Goal: Task Accomplishment & Management: Complete application form

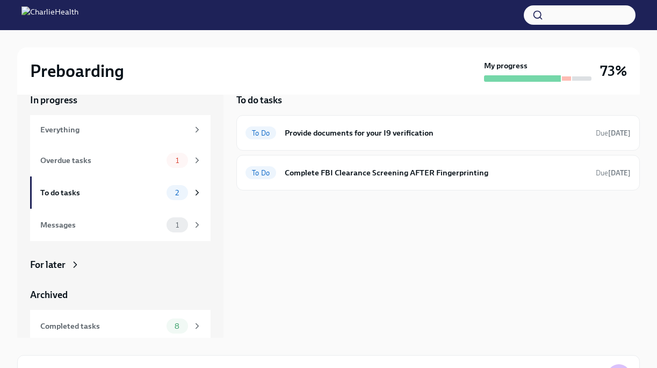
scroll to position [22, 0]
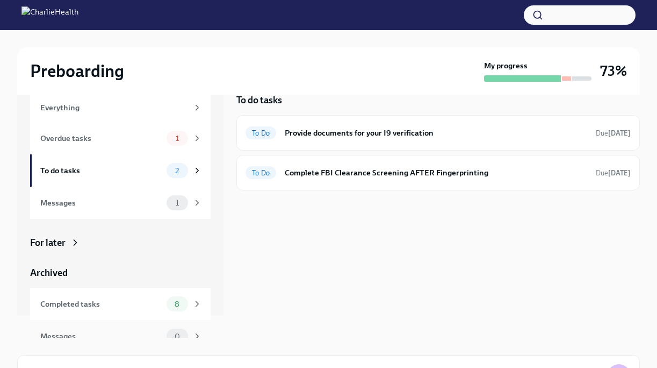
drag, startPoint x: 0, startPoint y: 0, endPoint x: 192, endPoint y: 322, distance: 375.5
click at [192, 322] on div "Messages 0" at bounding box center [120, 336] width 181 height 32
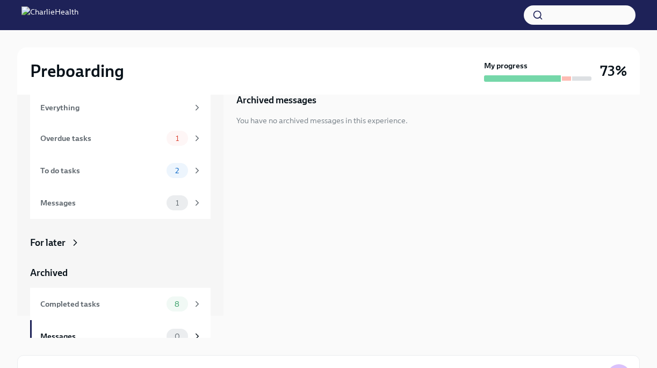
scroll to position [37, 0]
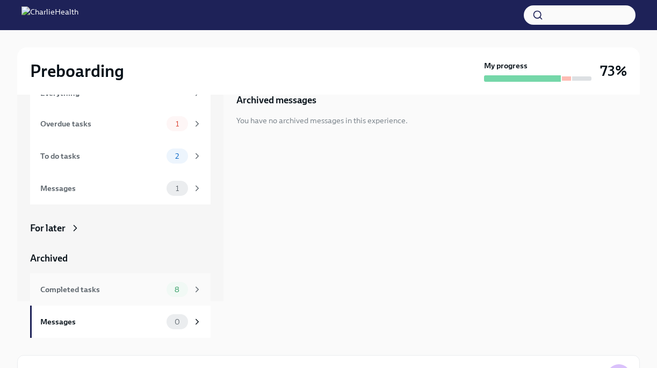
click at [138, 294] on div "Completed tasks" at bounding box center [101, 289] width 122 height 12
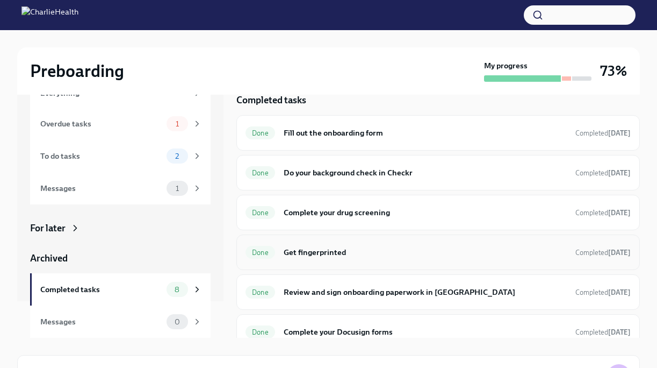
click at [332, 250] on h6 "Get fingerprinted" at bounding box center [425, 252] width 283 height 12
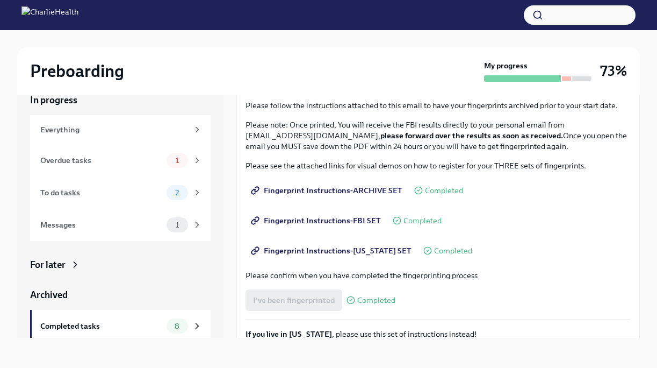
scroll to position [76, 0]
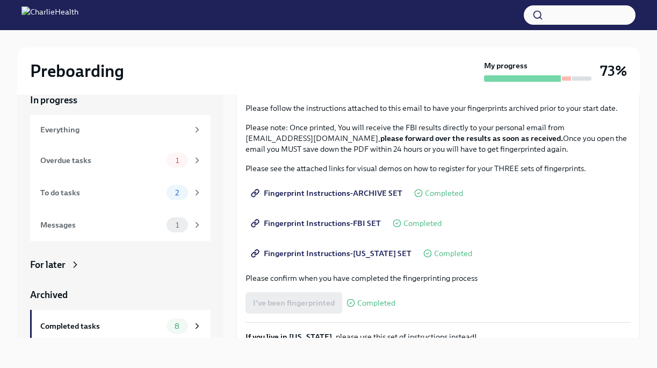
click at [325, 226] on span "Fingerprint Instructions-FBI SET" at bounding box center [317, 223] width 128 height 11
click at [363, 199] on link "Fingerprint Instructions-ARCHIVE SET" at bounding box center [328, 192] width 164 height 21
click at [365, 192] on span "Fingerprint Instructions-ARCHIVE SET" at bounding box center [327, 193] width 149 height 11
click at [330, 223] on span "Fingerprint Instructions-FBI SET" at bounding box center [317, 223] width 128 height 11
click at [306, 260] on link "Fingerprint Instructions-[US_STATE] SET" at bounding box center [333, 252] width 174 height 21
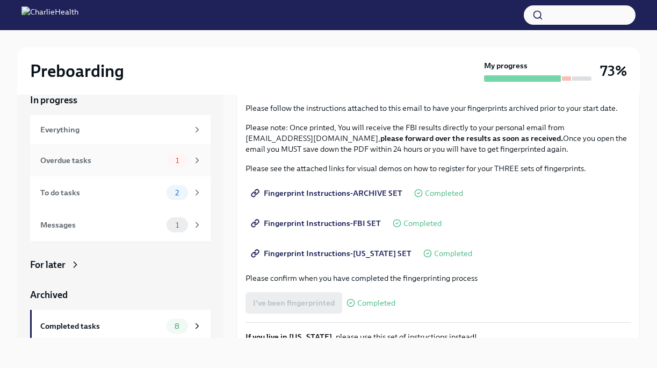
click at [152, 162] on div "Overdue tasks" at bounding box center [101, 160] width 122 height 12
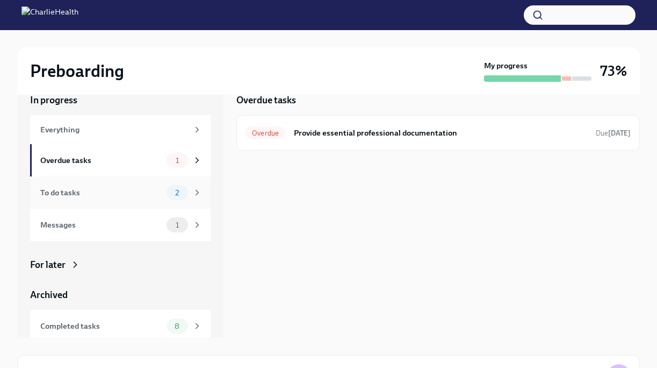
click at [148, 200] on div "To do tasks 2" at bounding box center [120, 192] width 181 height 32
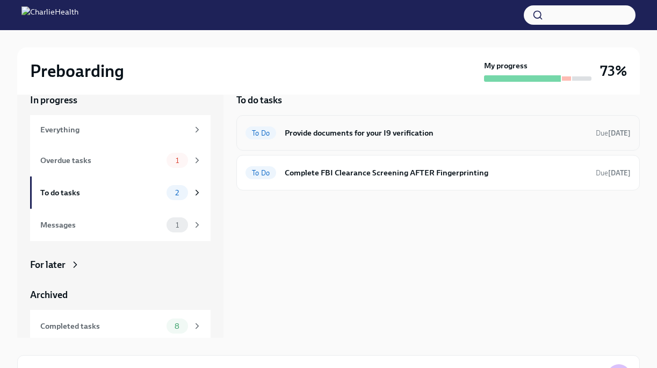
click at [325, 141] on div "To Do Provide documents for your I9 verification Due [DATE]" at bounding box center [438, 132] width 385 height 17
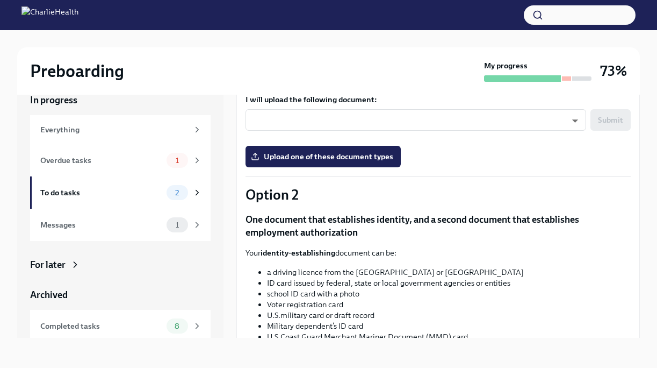
scroll to position [156, 0]
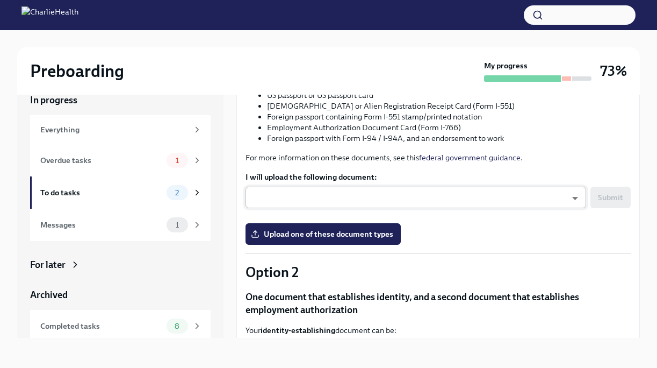
click at [360, 193] on body "Preboarding My progress 73% In progress Everything Overdue tasks 1 To do tasks …" at bounding box center [328, 175] width 657 height 386
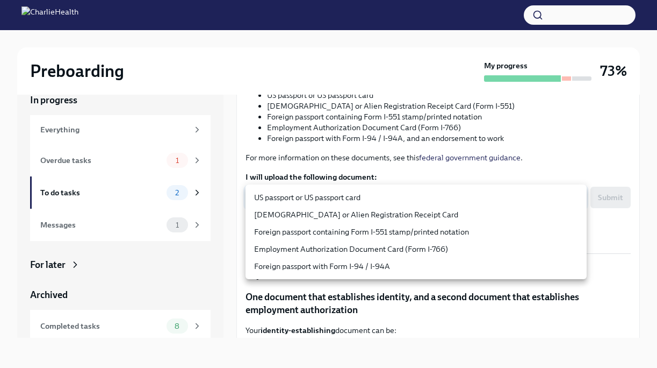
click at [479, 324] on div at bounding box center [328, 184] width 657 height 368
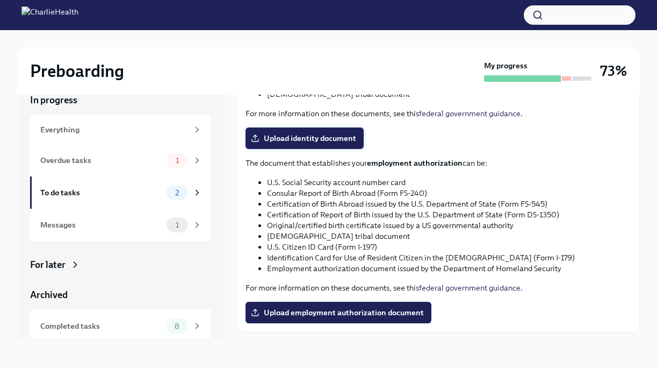
scroll to position [485, 0]
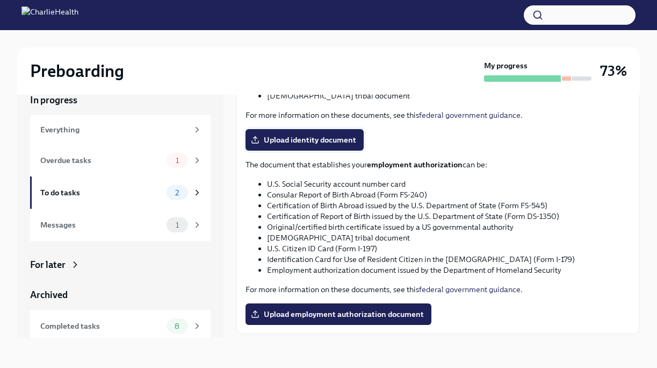
click at [325, 145] on span "Upload identity document" at bounding box center [304, 139] width 103 height 11
click at [0, 0] on input "Upload identity document" at bounding box center [0, 0] width 0 height 0
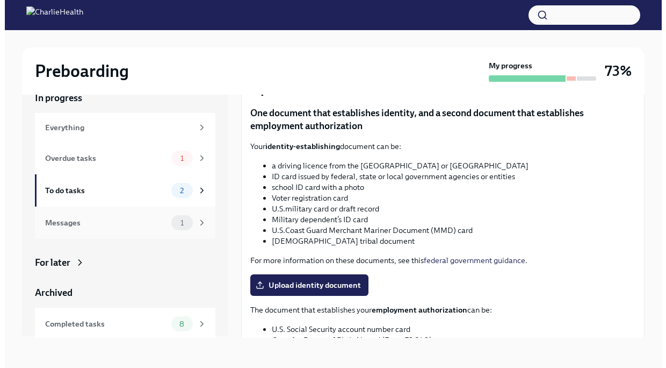
scroll to position [0, 0]
